Goal: Find specific page/section: Find specific page/section

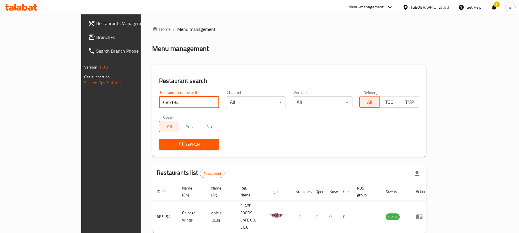
scroll to position [13, 0]
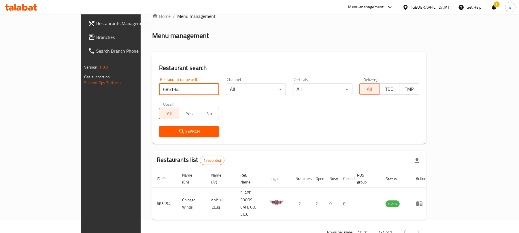
click at [96, 35] on span "Branches" at bounding box center [129, 37] width 67 height 7
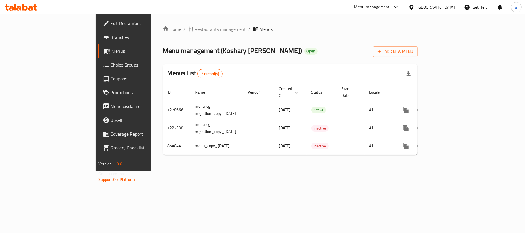
click at [195, 27] on span "Restaurants management" at bounding box center [220, 29] width 51 height 7
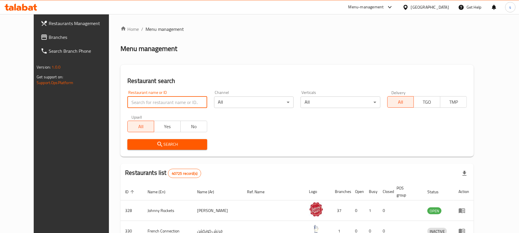
click at [136, 103] on input "search" at bounding box center [167, 103] width 80 height 12
paste input "641154"
type input "641154"
click button "Search" at bounding box center [167, 144] width 80 height 11
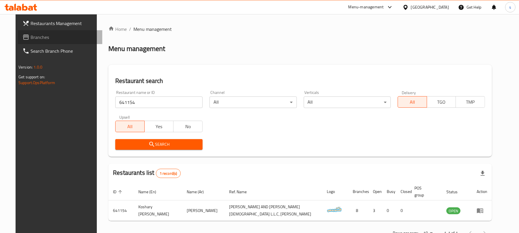
click at [31, 36] on span "Branches" at bounding box center [64, 37] width 67 height 7
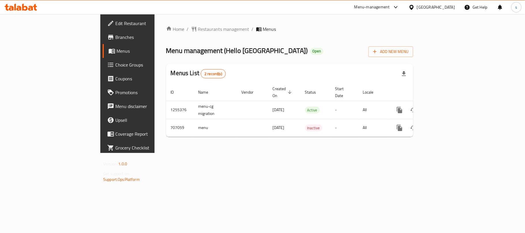
click at [198, 28] on span "Restaurants management" at bounding box center [223, 29] width 51 height 7
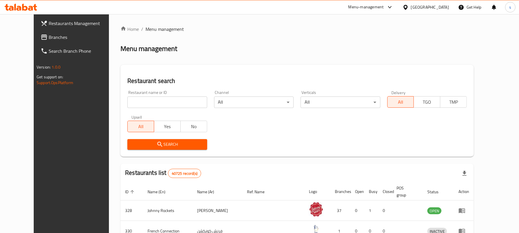
click at [140, 102] on input "search" at bounding box center [167, 103] width 80 height 12
paste input "644798"
type input "644798"
click button "Search" at bounding box center [167, 144] width 80 height 11
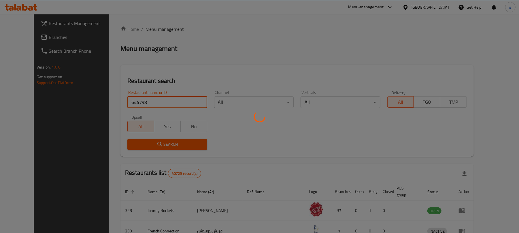
click button "Search" at bounding box center [167, 144] width 80 height 11
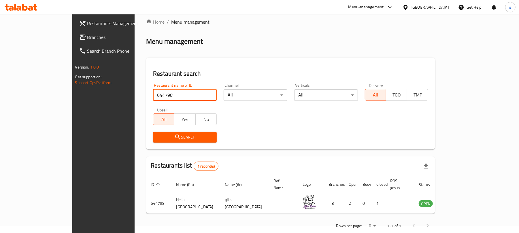
scroll to position [13, 0]
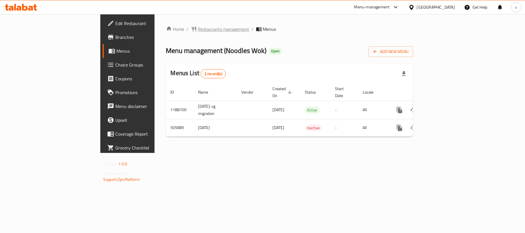
click at [198, 27] on span "Restaurants management" at bounding box center [223, 29] width 51 height 7
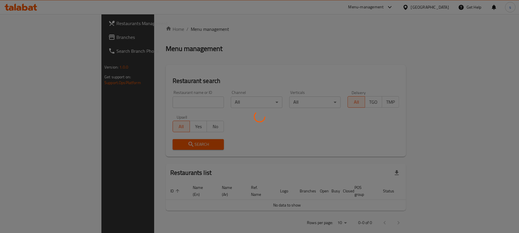
click at [138, 101] on div at bounding box center [259, 116] width 519 height 233
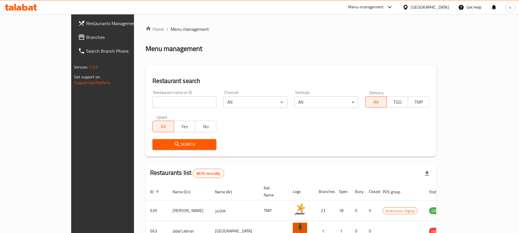
click at [153, 101] on input "search" at bounding box center [185, 103] width 64 height 12
paste input "634739"
type input "634739"
click button "Search" at bounding box center [185, 144] width 64 height 11
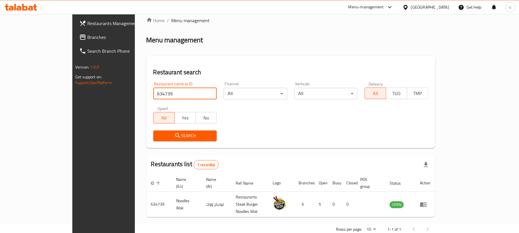
scroll to position [13, 0]
